Goal: Information Seeking & Learning: Find specific fact

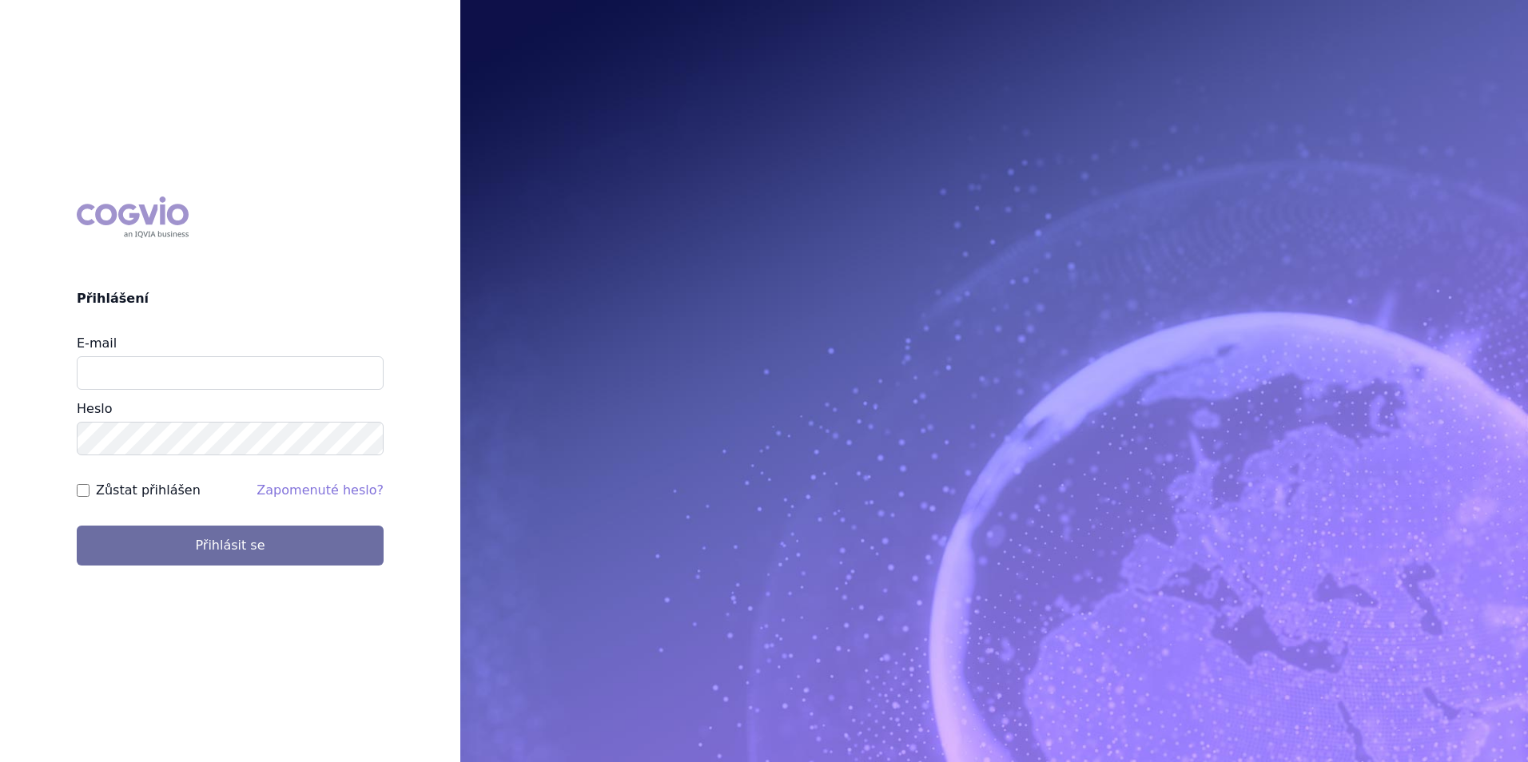
type input "[EMAIL_ADDRESS][DOMAIN_NAME]"
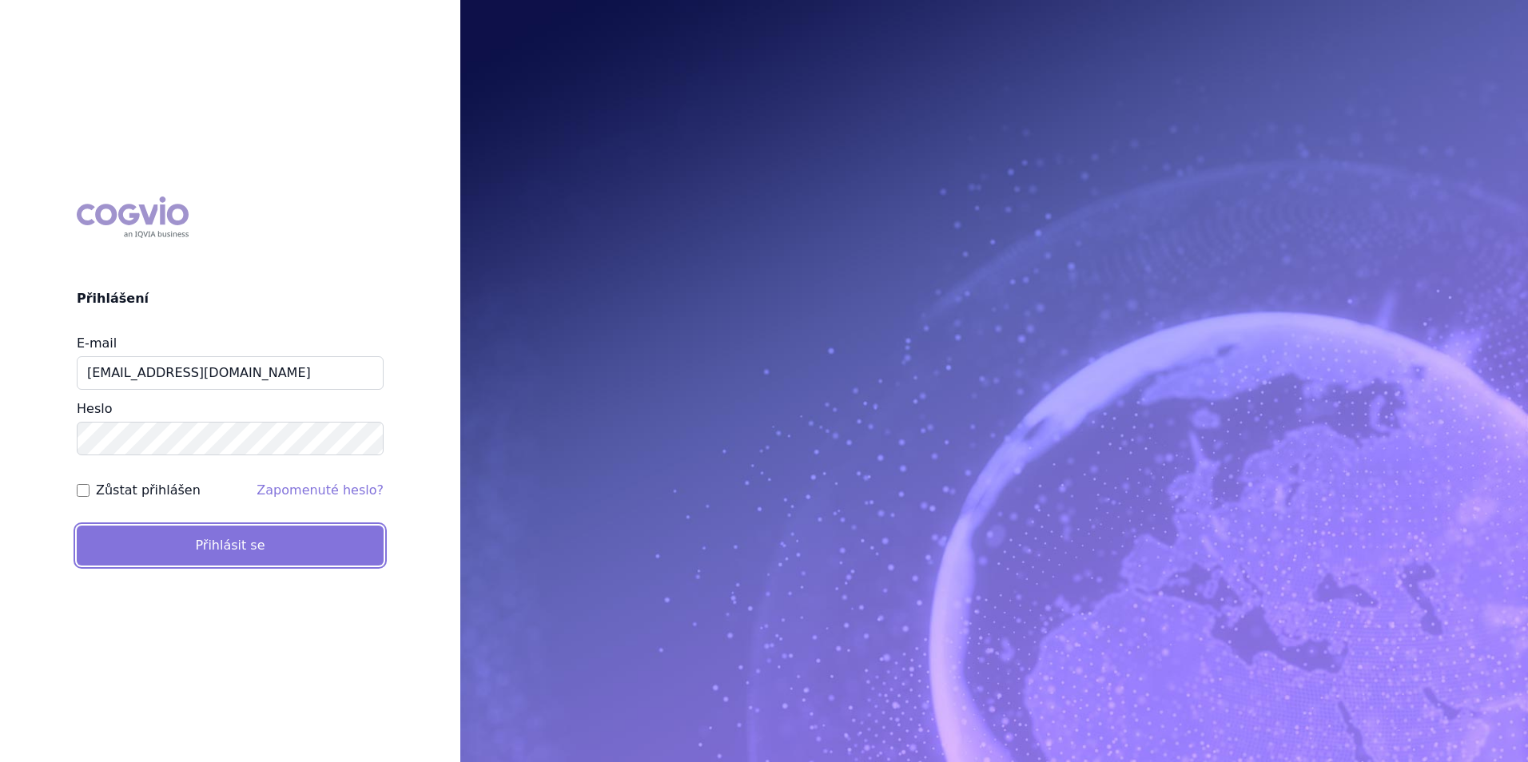
click at [159, 527] on button "Přihlásit se" at bounding box center [230, 546] width 307 height 40
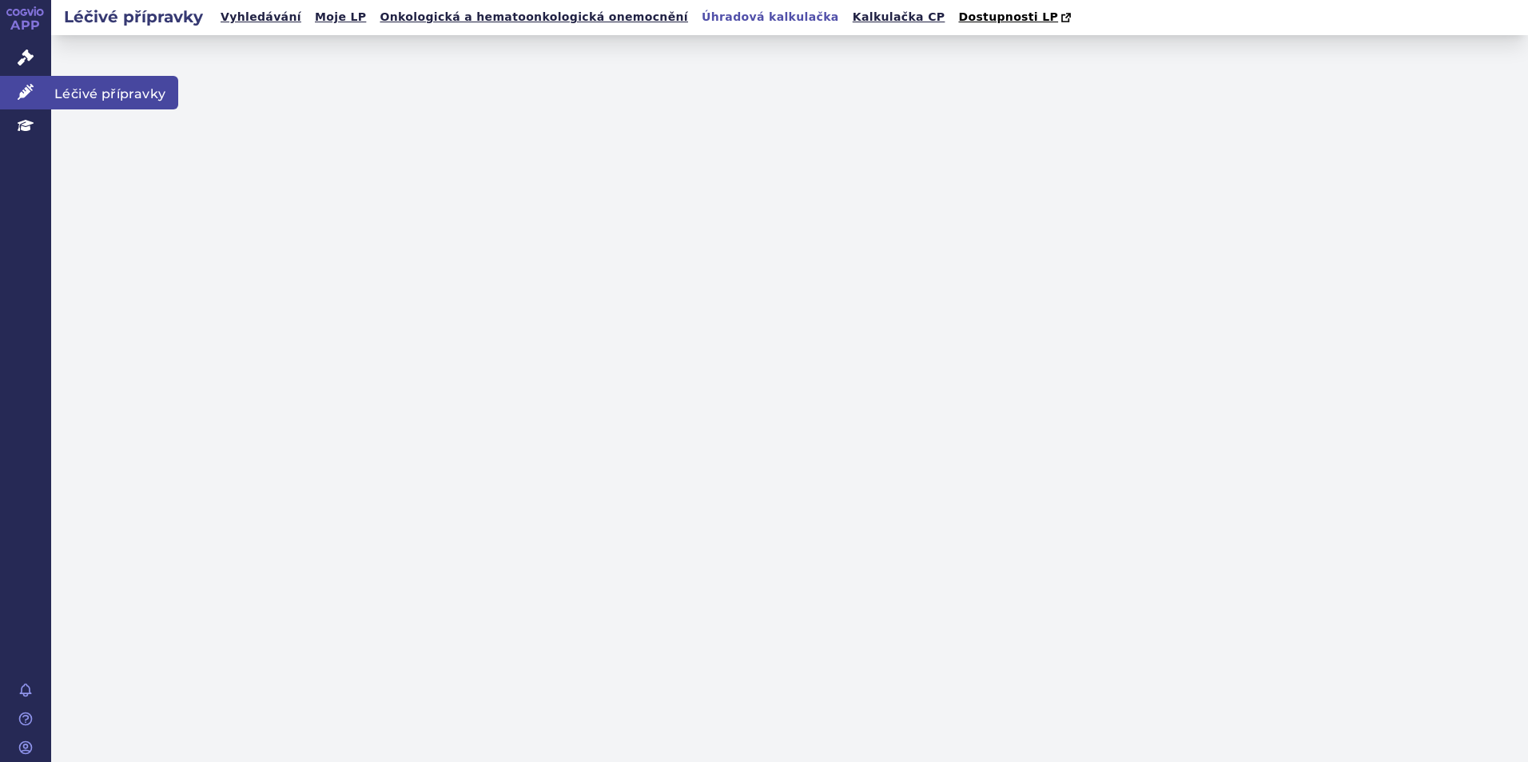
click at [44, 93] on link "Léčivé přípravky" at bounding box center [25, 93] width 51 height 34
click at [9, 83] on link "Léčivé přípravky" at bounding box center [25, 93] width 51 height 34
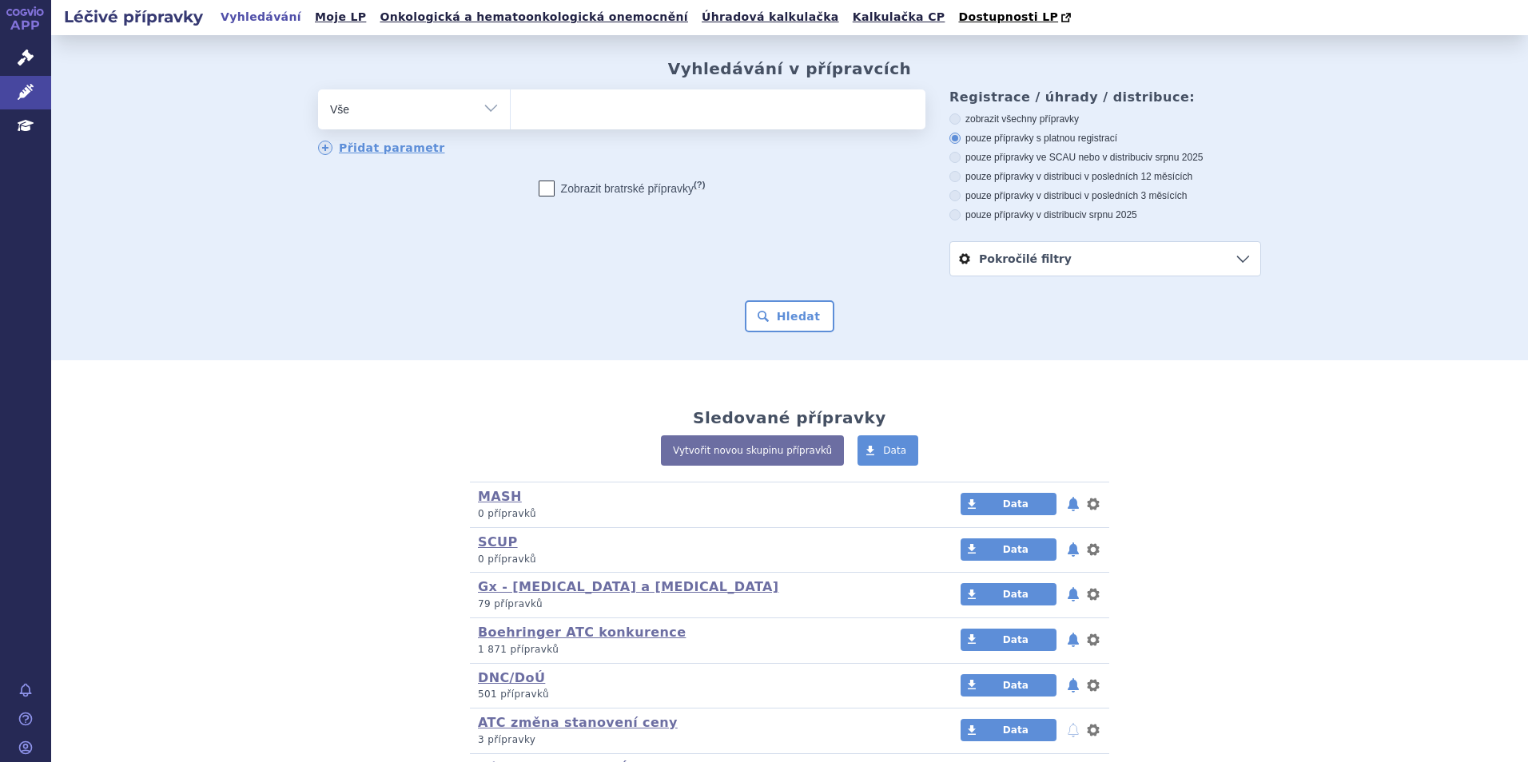
click at [532, 109] on ul at bounding box center [718, 106] width 415 height 34
click at [511, 109] on select at bounding box center [510, 109] width 1 height 40
type input "ja"
type input "jard"
type input "jardia"
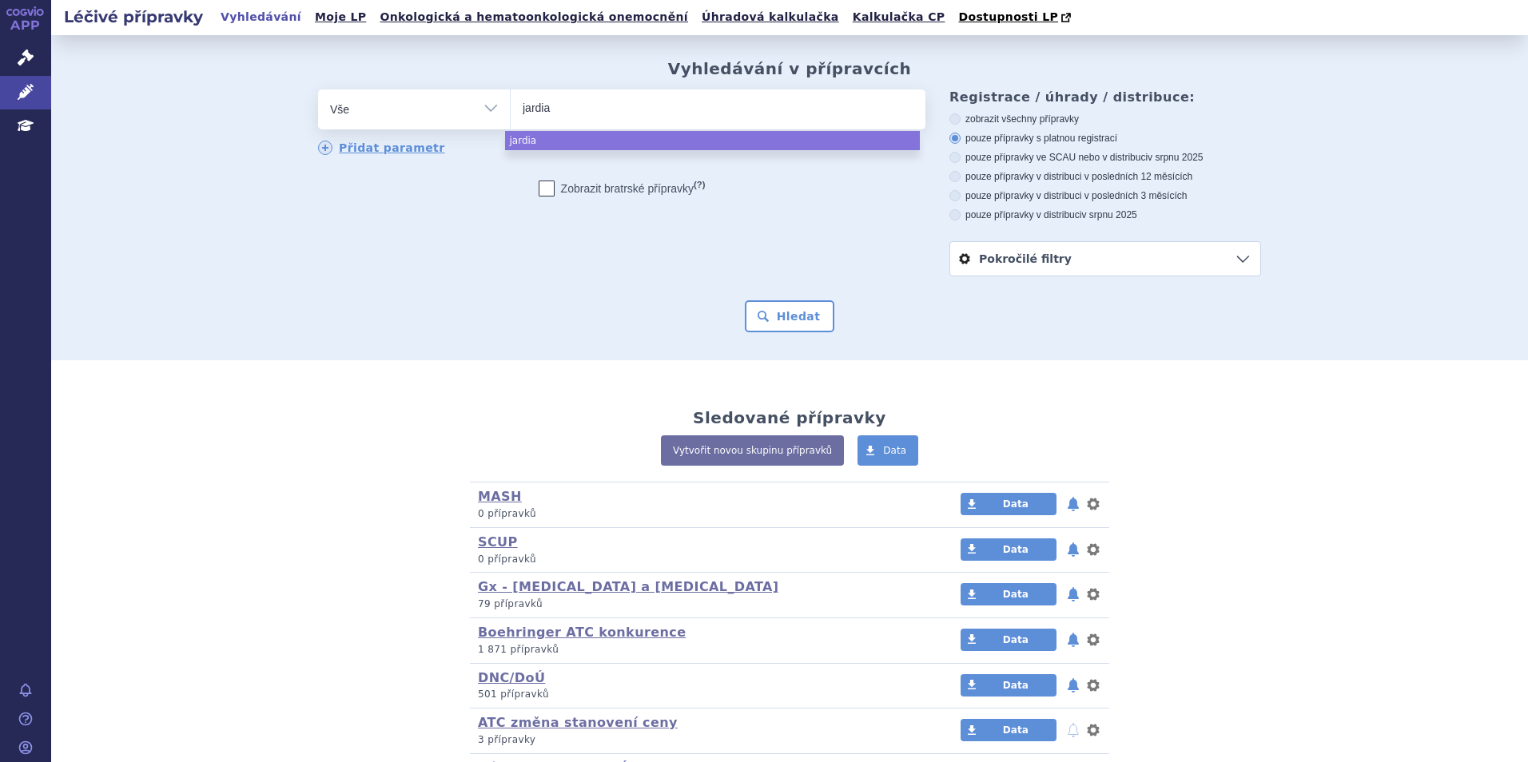
type input "jardiac"
type input "jardia"
type input "jardiac"
type input "jardia"
type input "jardianc"
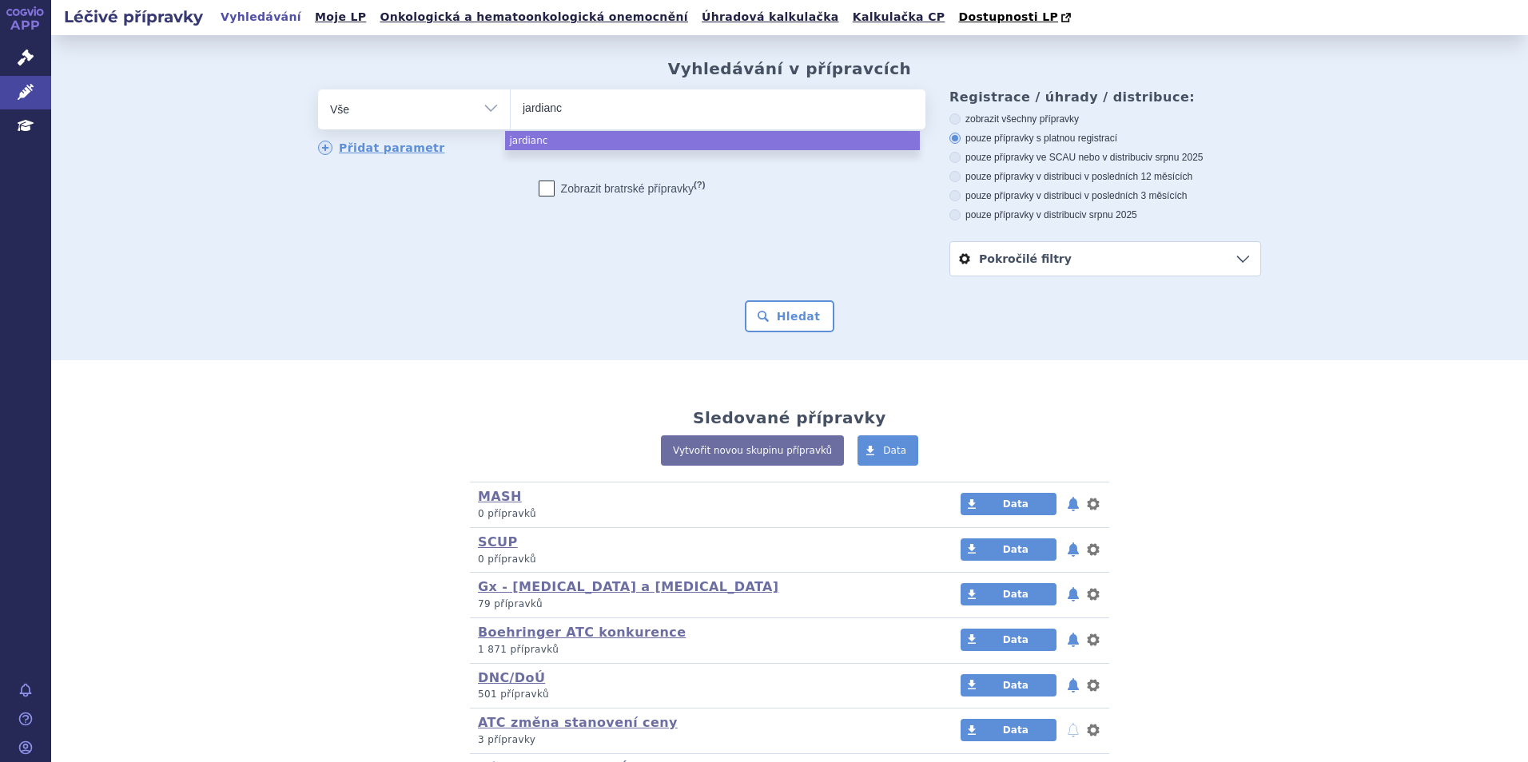
type input "jardiance"
select select "jardiance"
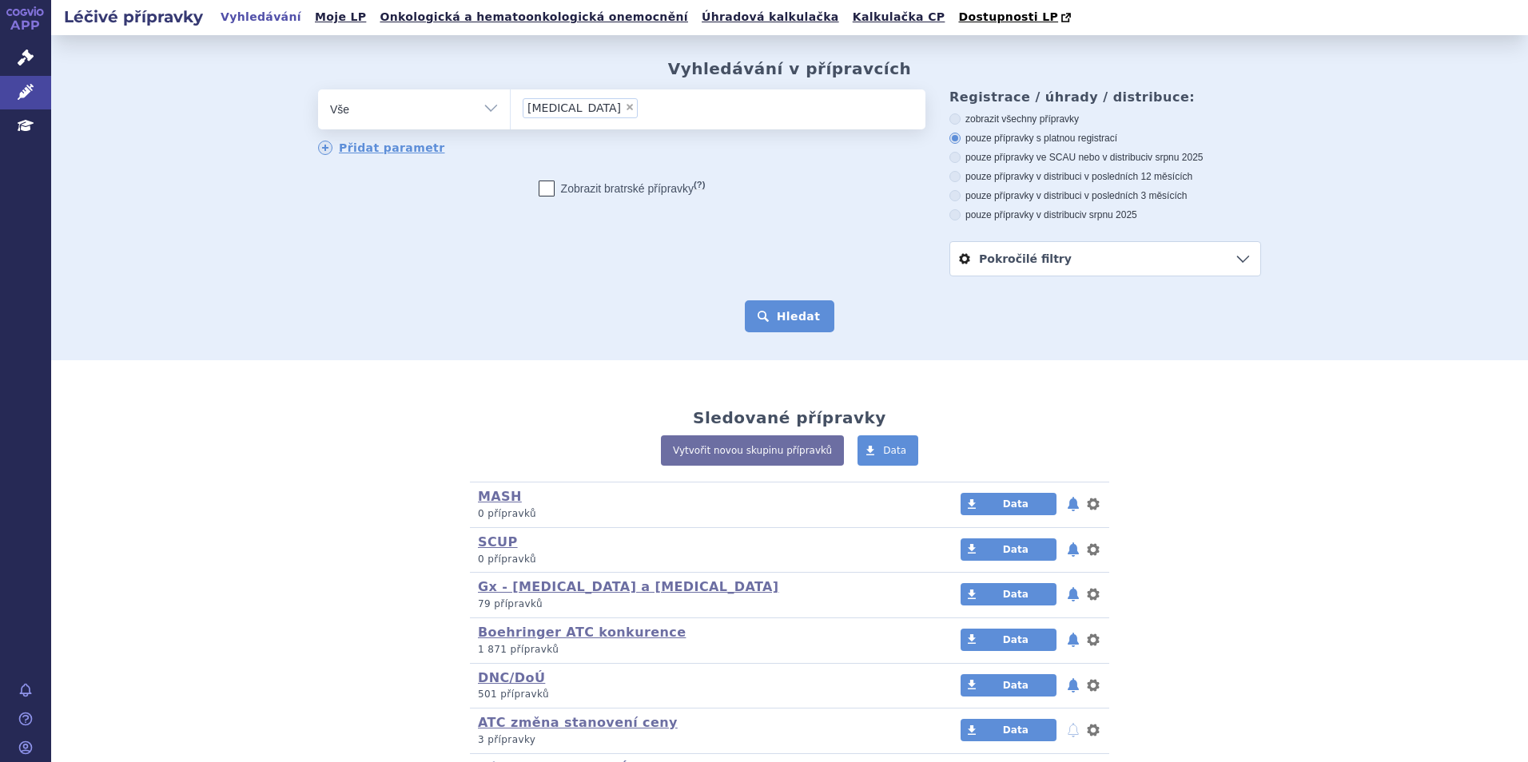
click at [768, 329] on button "Hledat" at bounding box center [790, 316] width 90 height 32
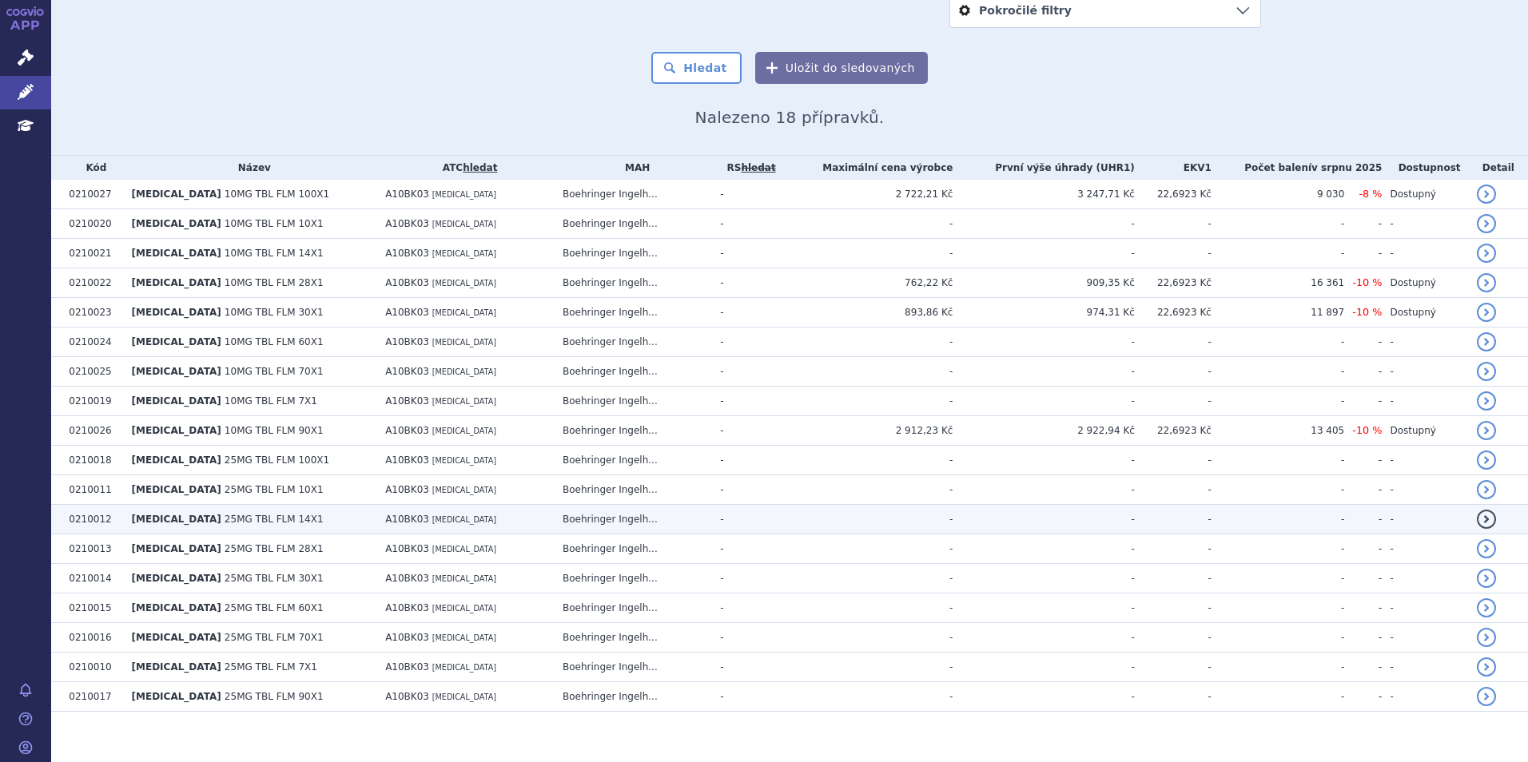
scroll to position [264, 0]
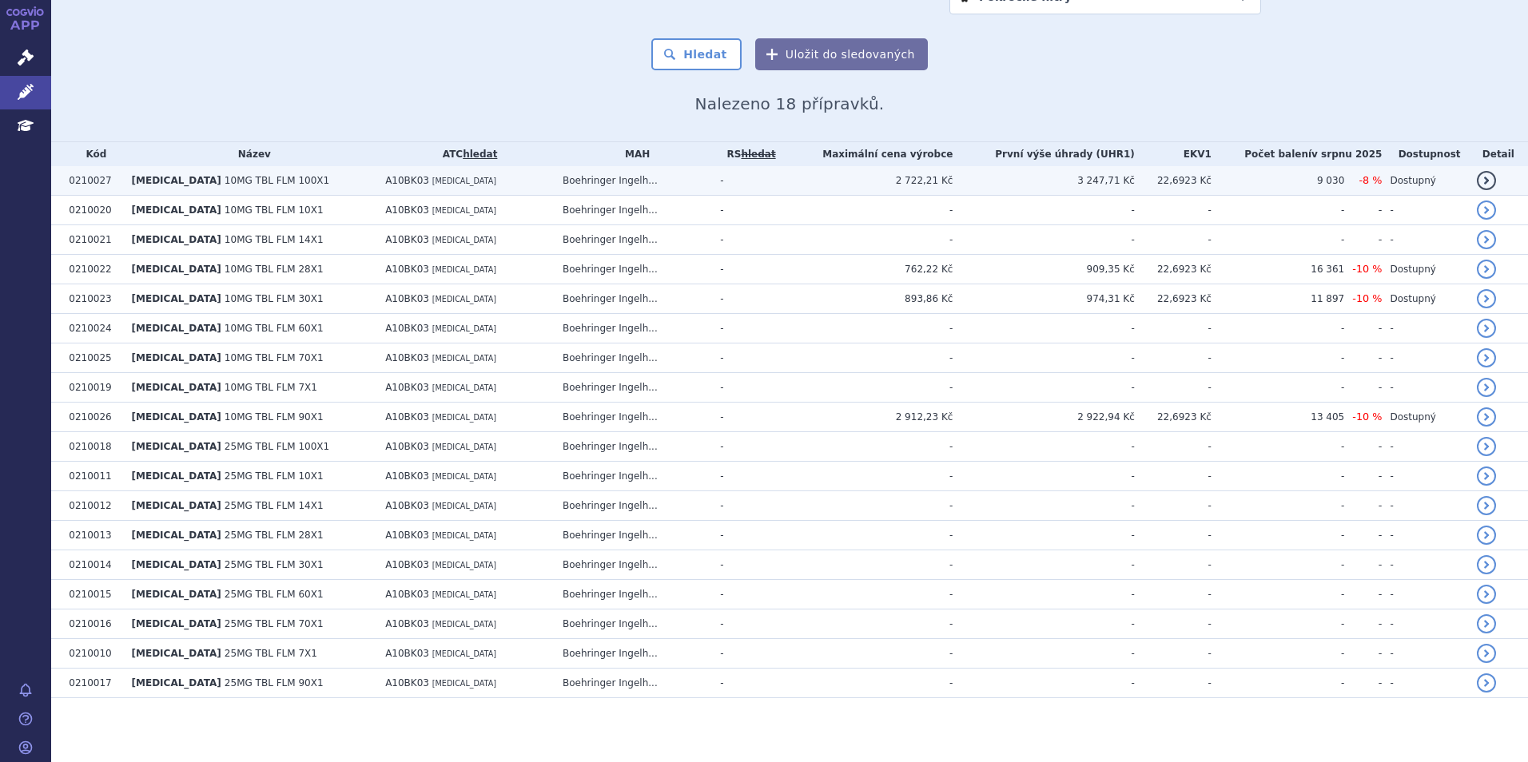
click at [300, 177] on td "JARDIANCE 10MG TBL FLM 100X1" at bounding box center [251, 181] width 254 height 30
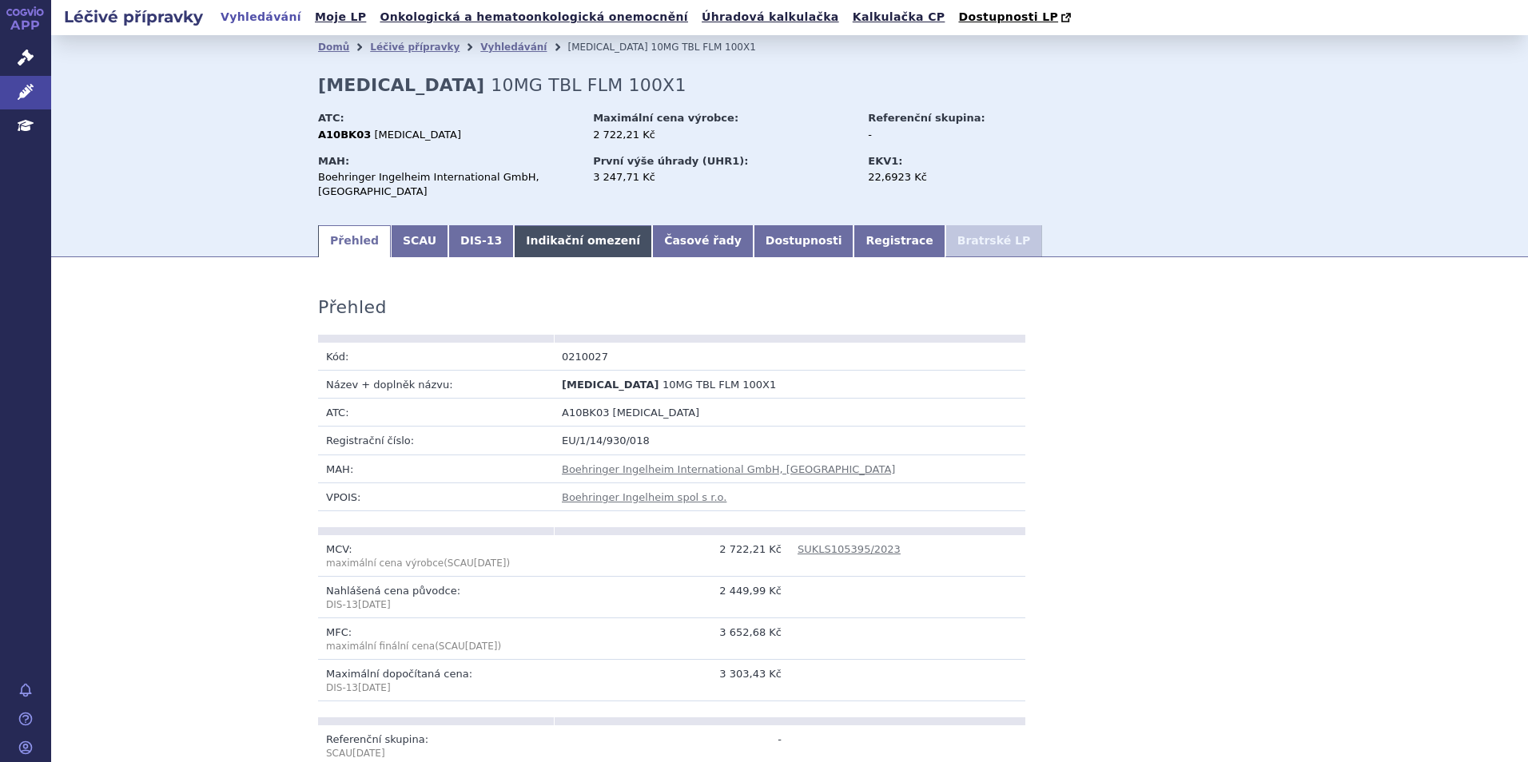
click at [567, 243] on link "Indikační omezení" at bounding box center [583, 241] width 138 height 32
